Goal: Obtain resource: Obtain resource

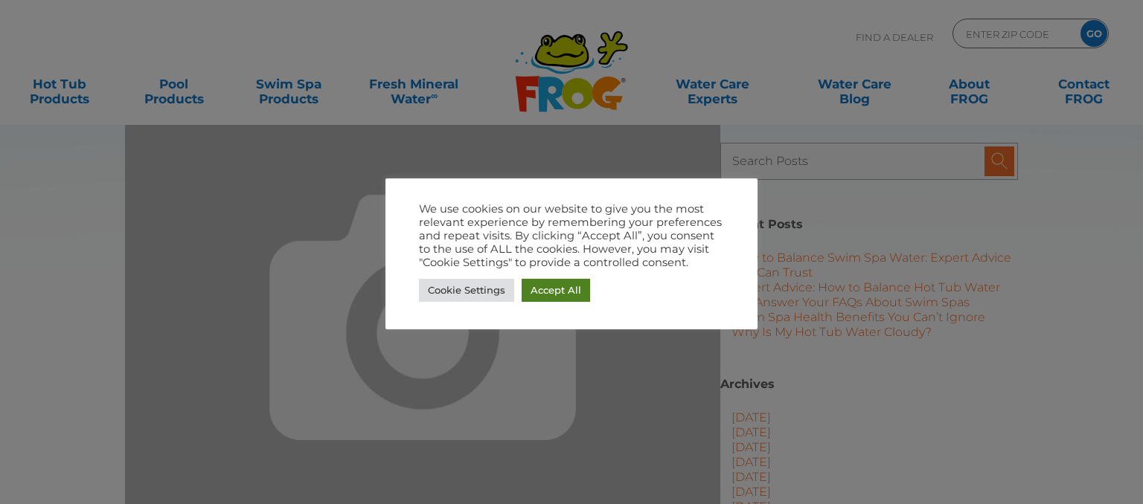
click at [556, 288] on link "Accept All" at bounding box center [555, 290] width 68 height 23
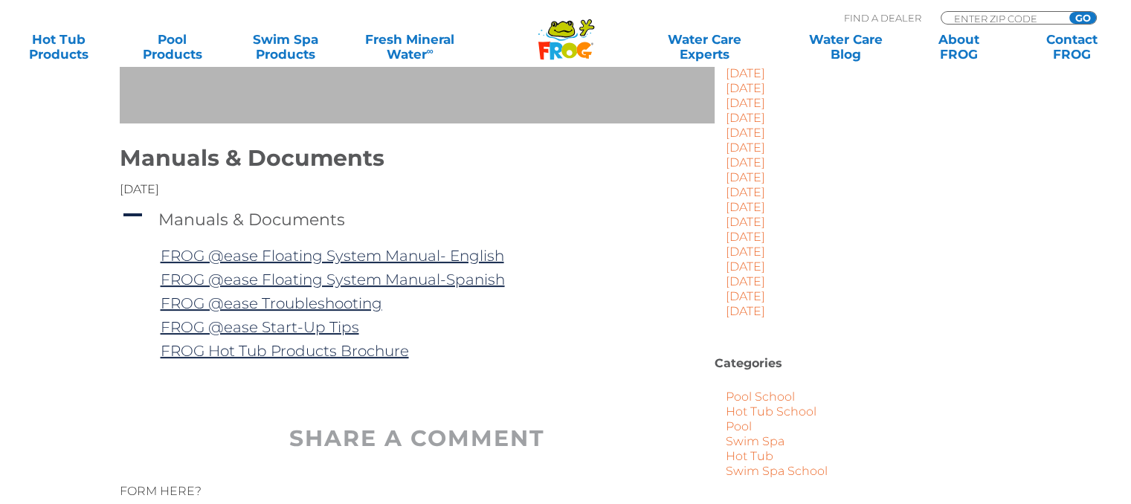
scroll to position [393, 0]
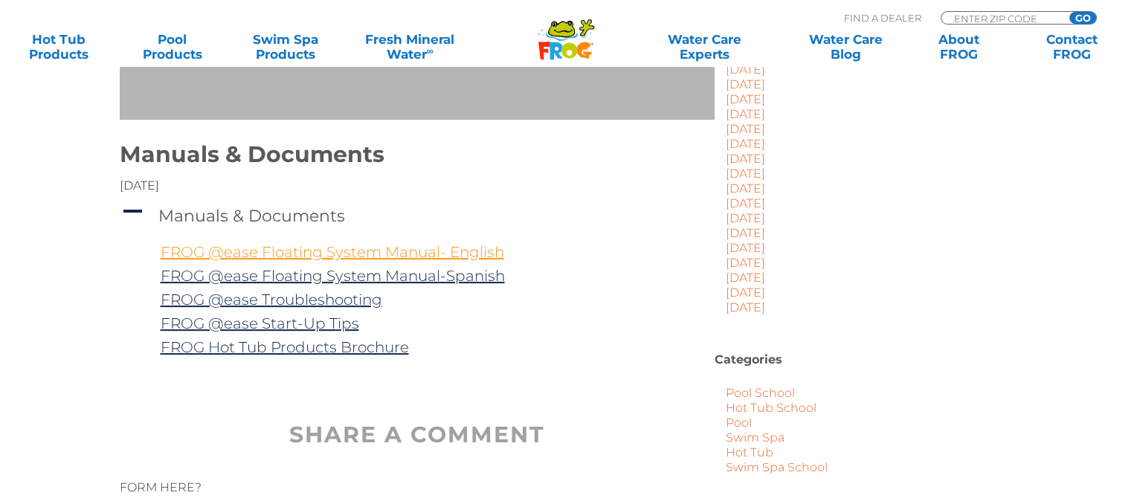
click at [339, 251] on link "FROG @ease Floating System Manual- English" at bounding box center [333, 252] width 344 height 18
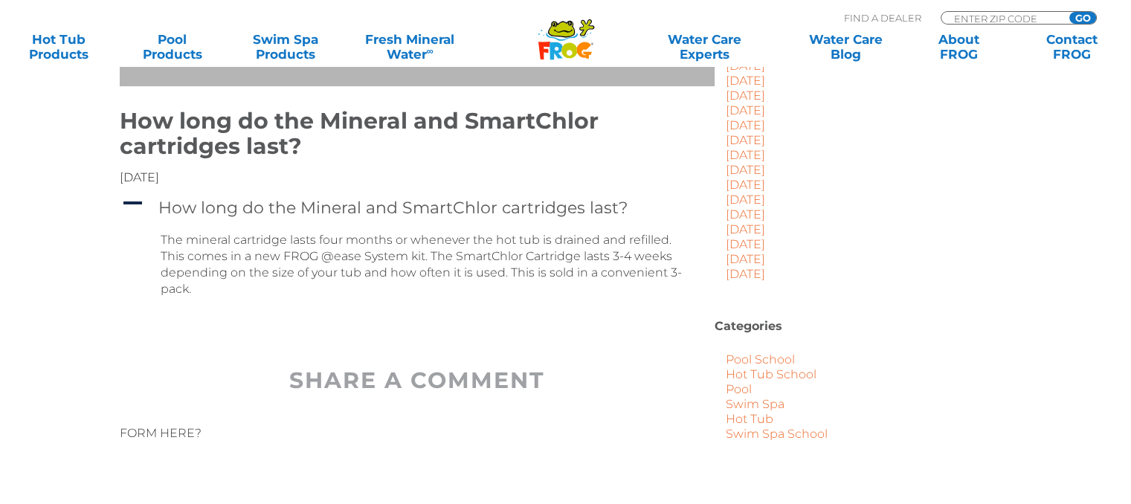
scroll to position [428, 0]
